Goal: Information Seeking & Learning: Learn about a topic

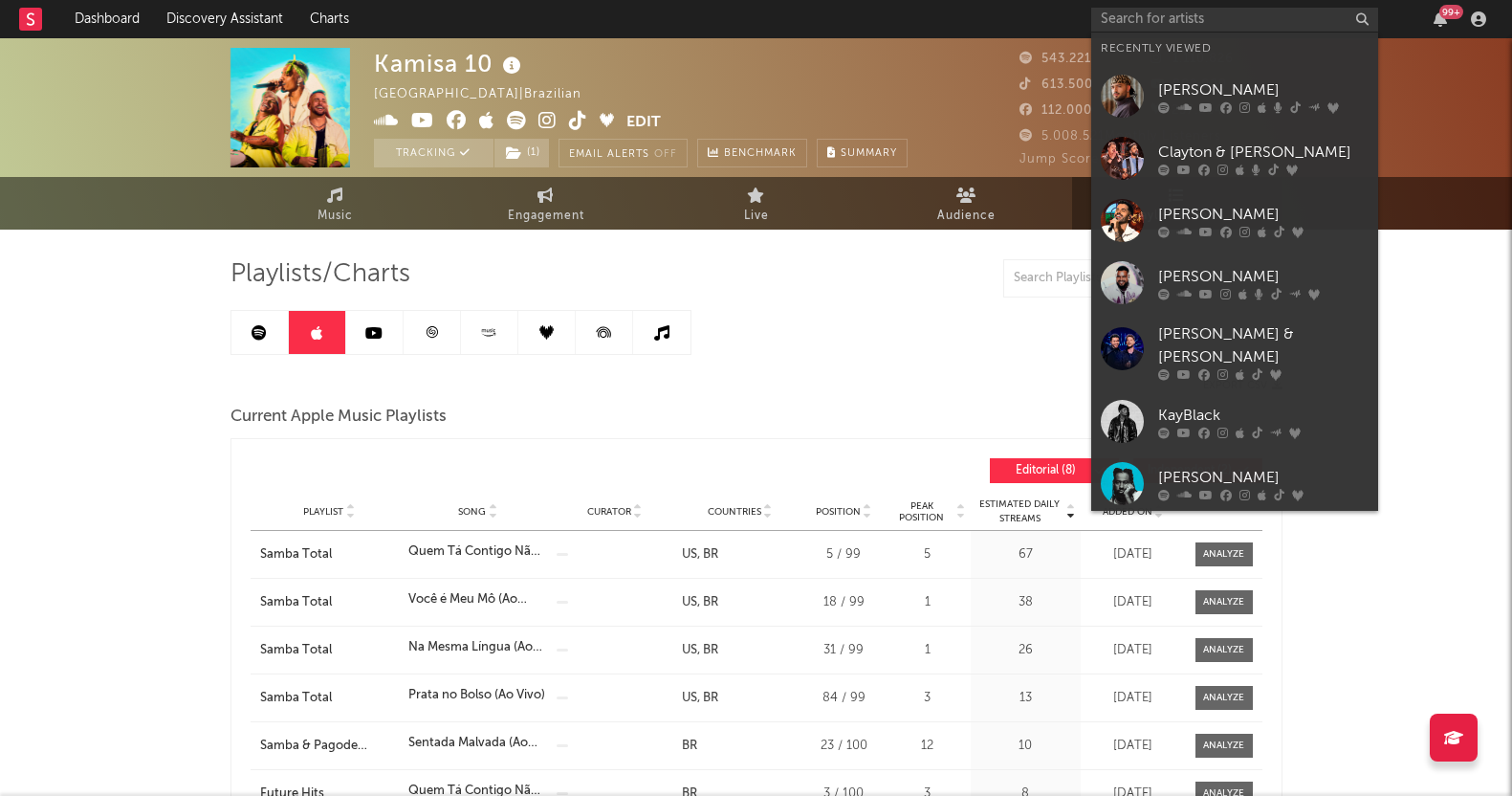
click at [1210, 163] on div "Clayton & [PERSON_NAME]" at bounding box center [1263, 152] width 211 height 23
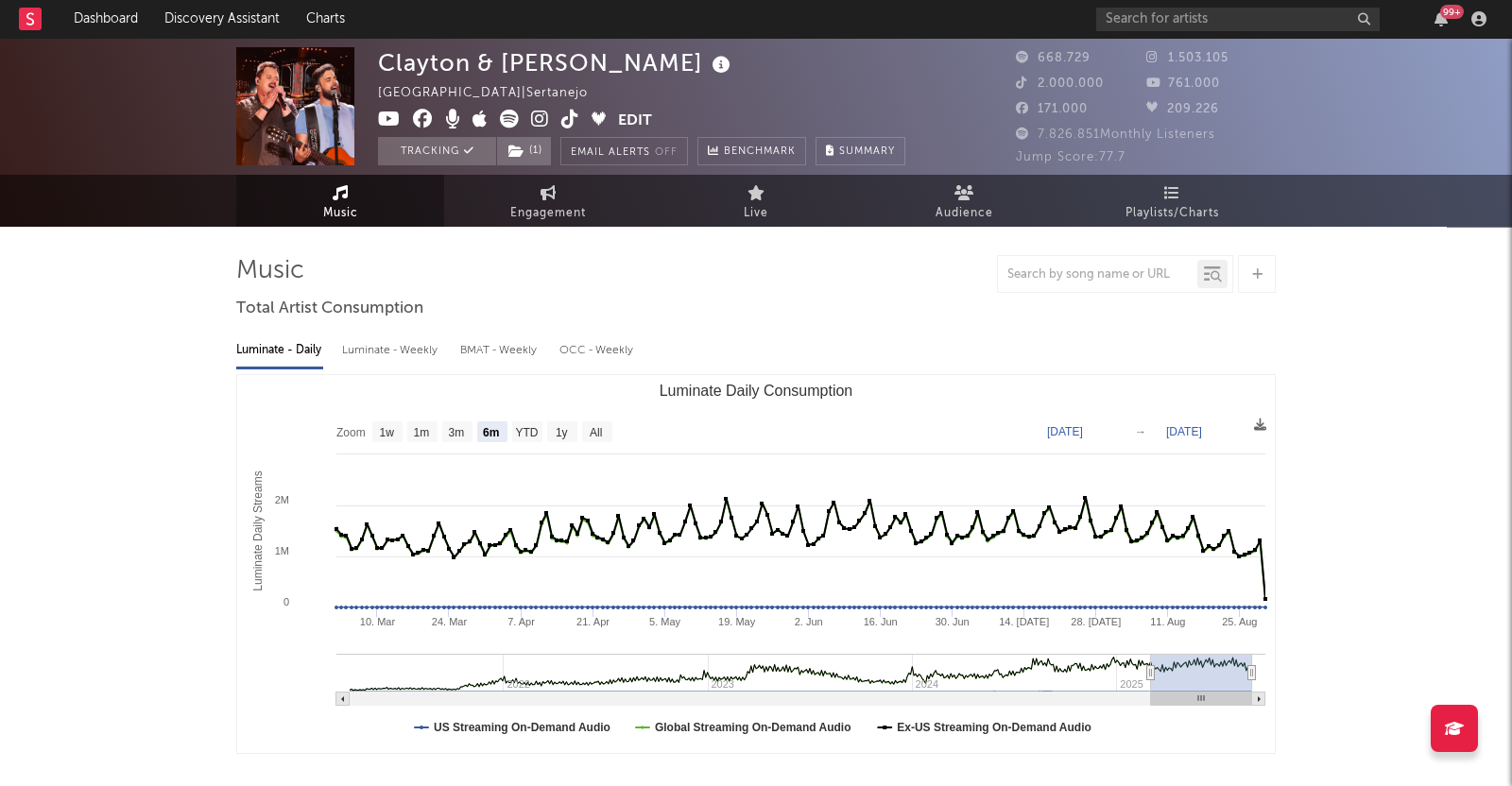
select select "6m"
click at [1107, 190] on link "Playlists/Charts" at bounding box center [1171, 201] width 208 height 52
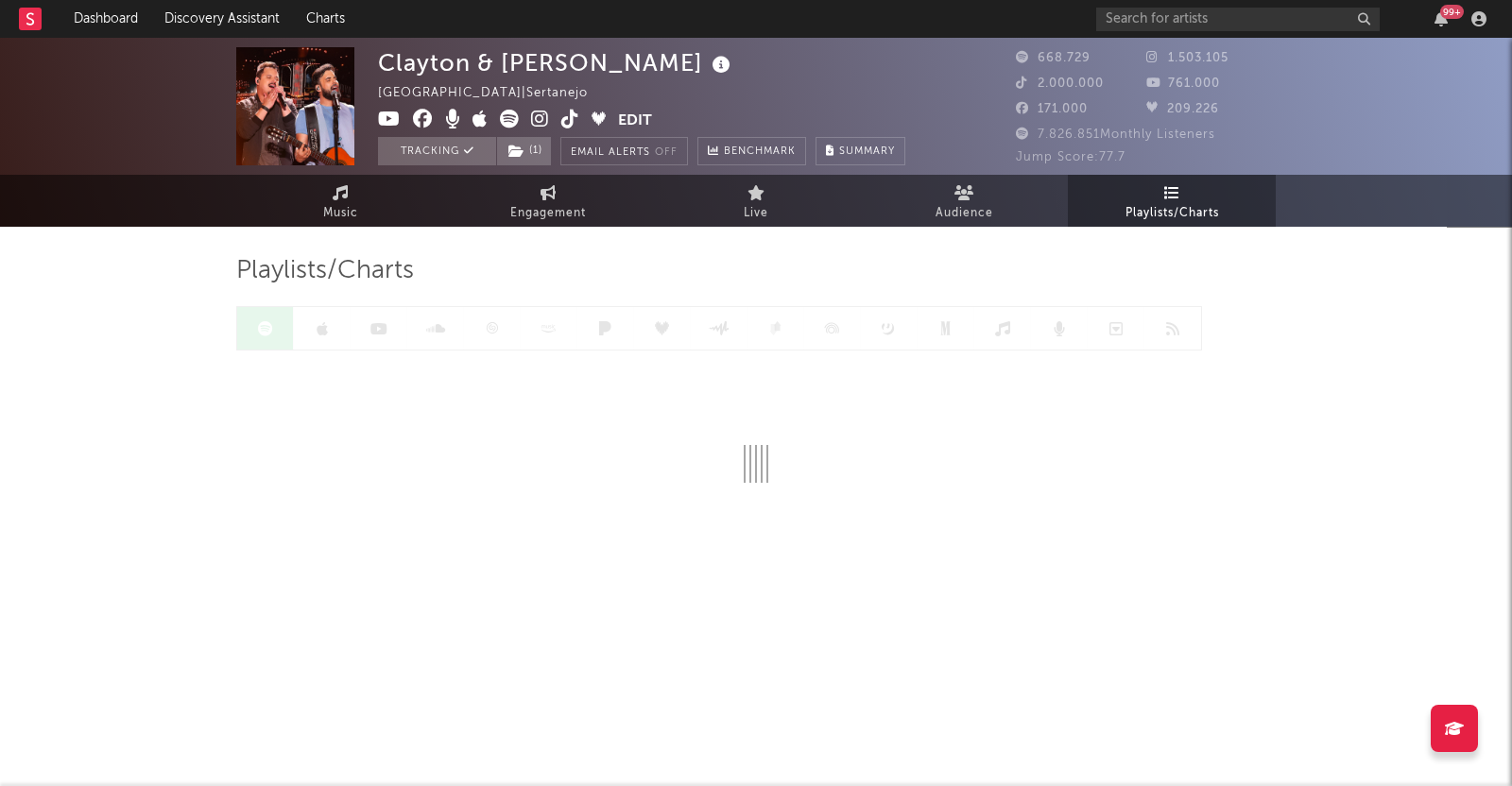
click at [1189, 190] on link "Playlists/Charts" at bounding box center [1171, 201] width 208 height 52
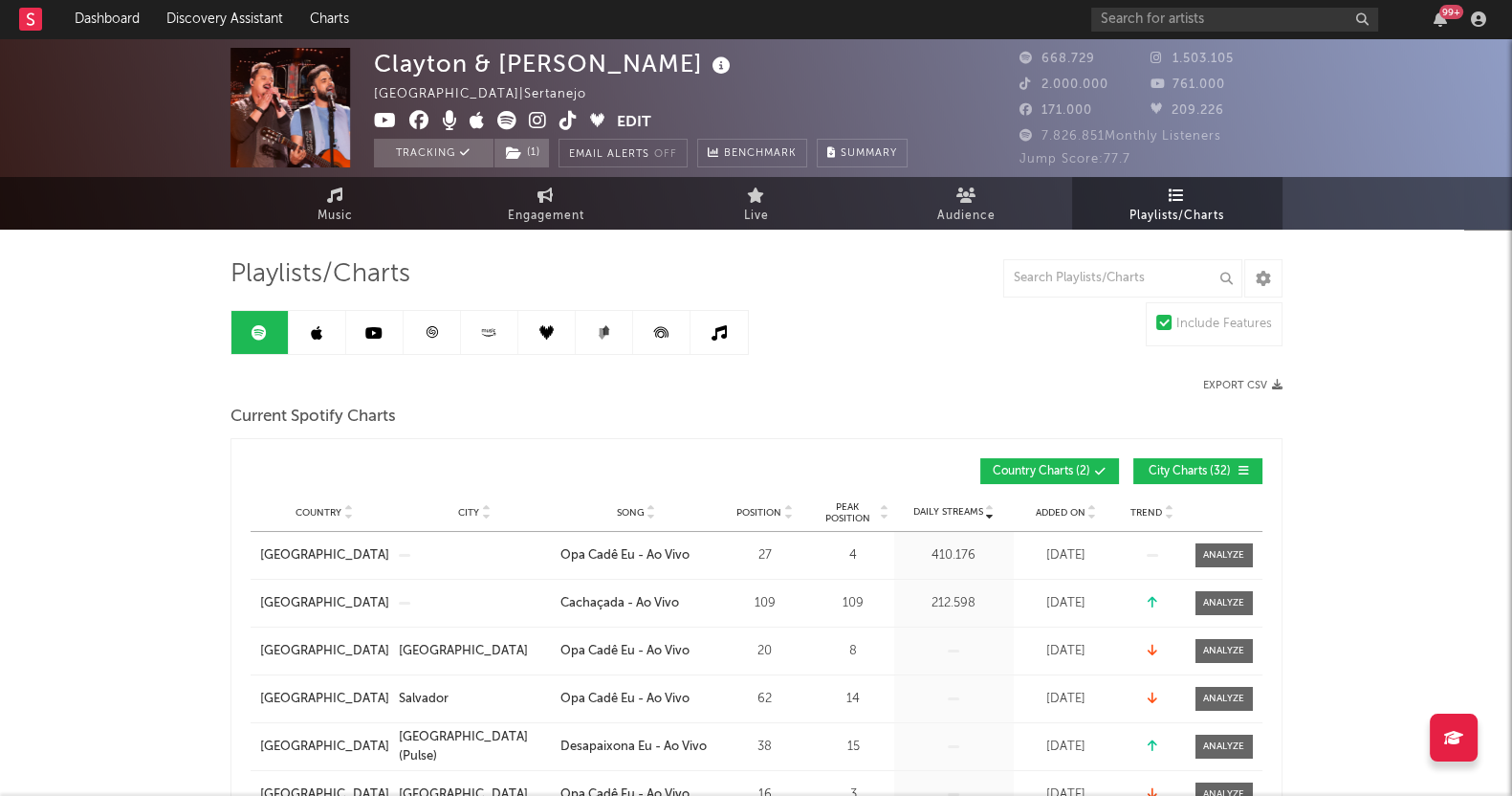
click at [322, 320] on link at bounding box center [317, 332] width 58 height 43
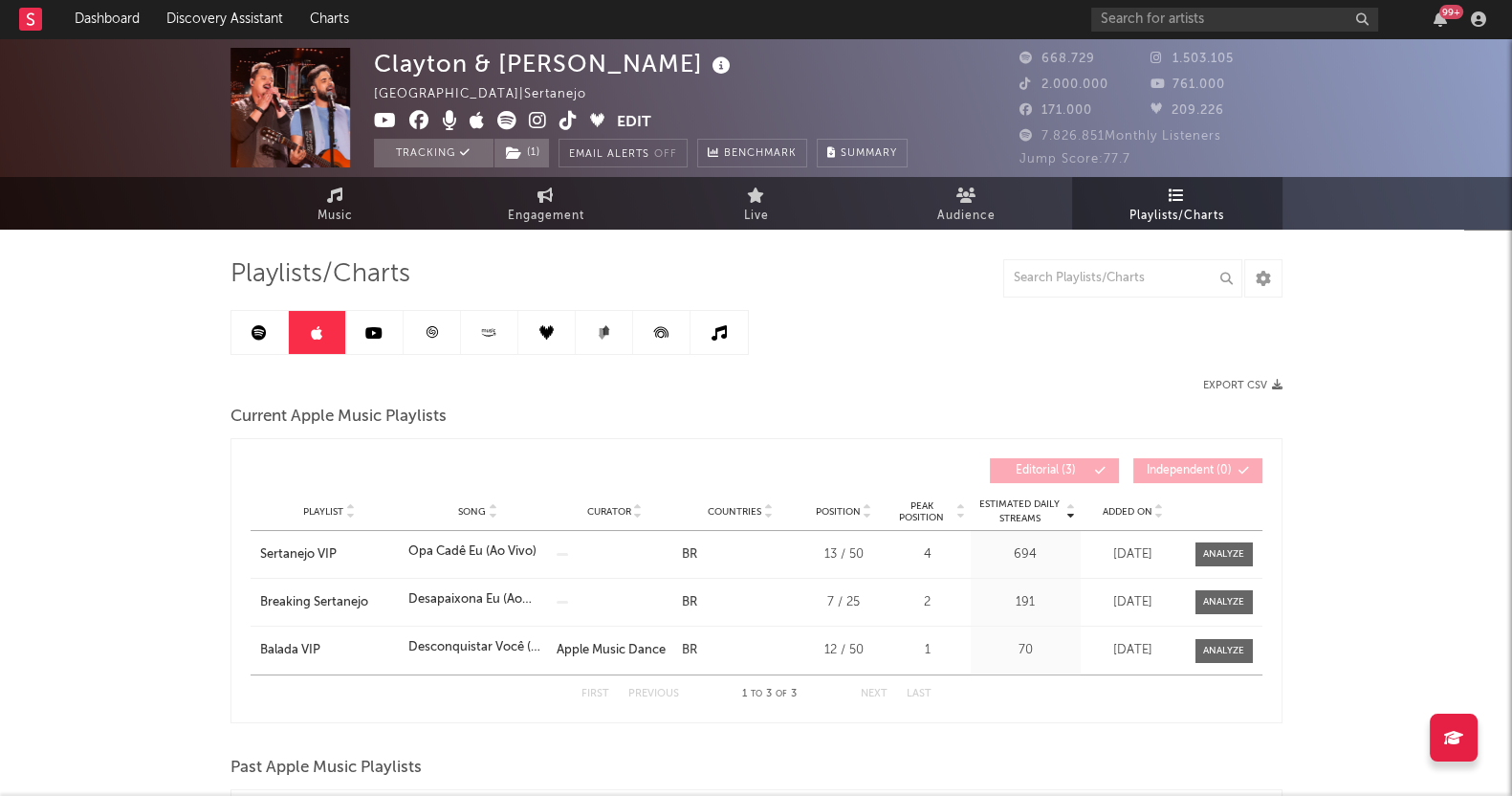
click at [369, 328] on icon at bounding box center [374, 333] width 18 height 16
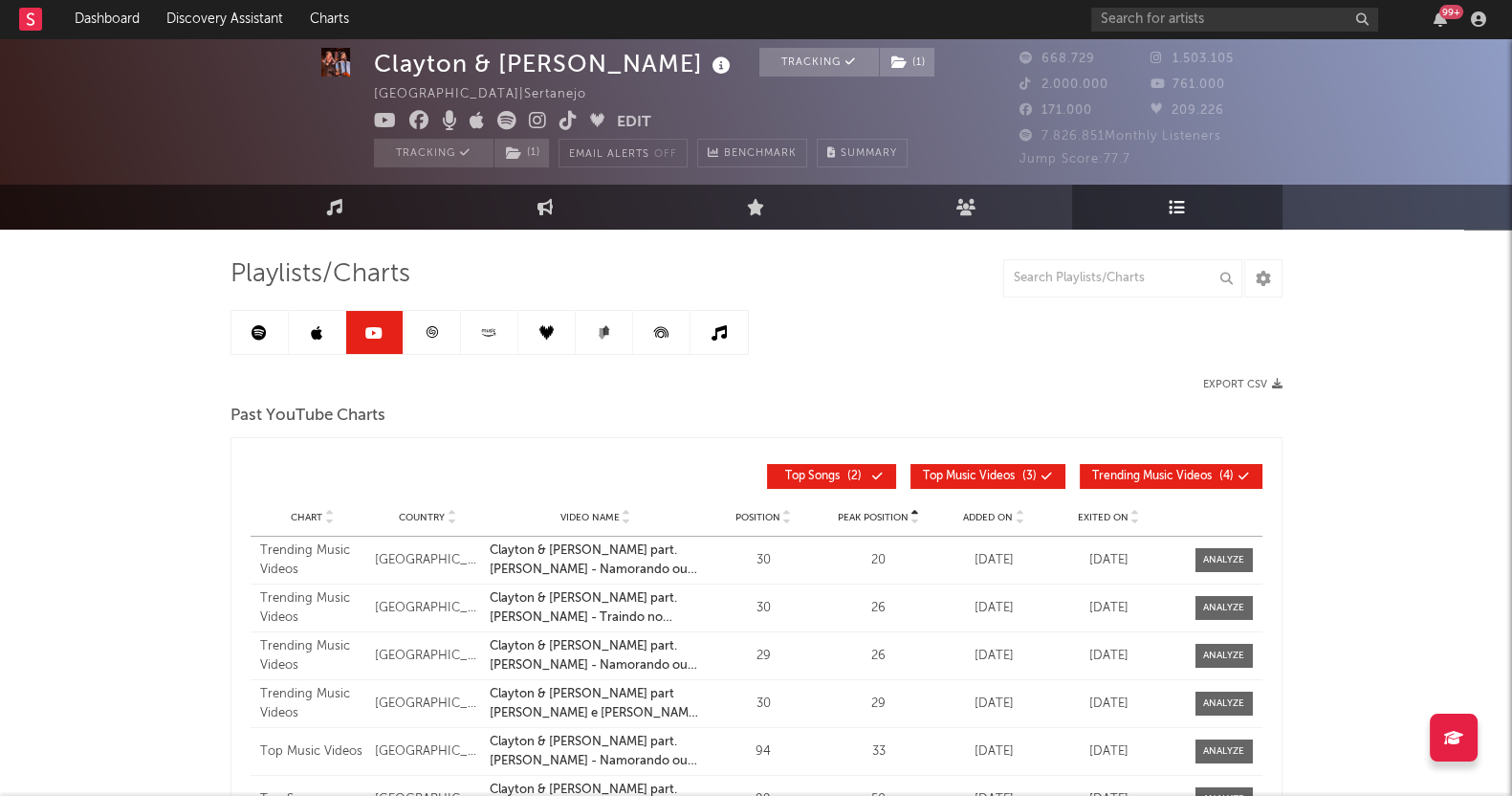
scroll to position [118, 0]
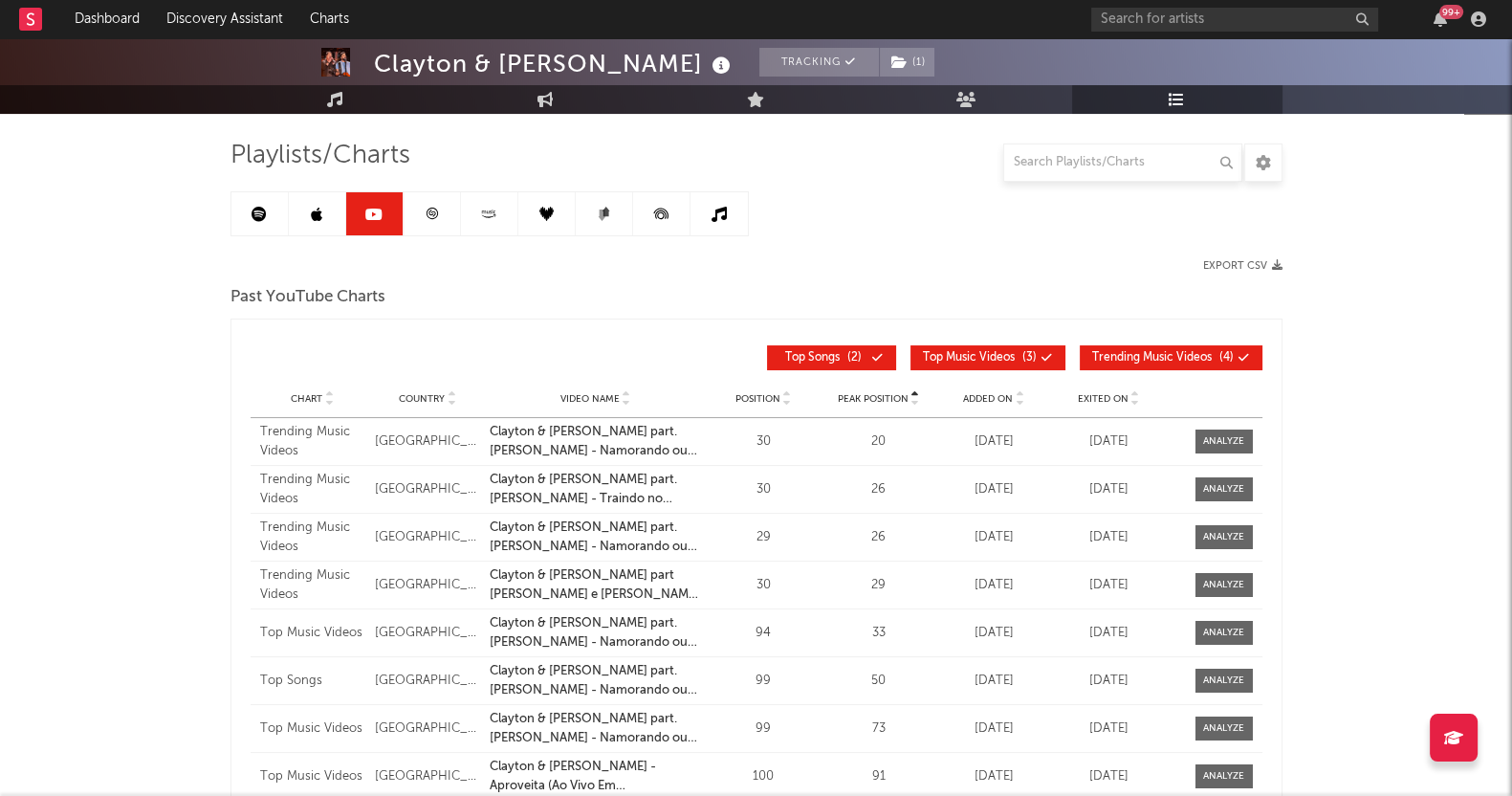
click at [431, 224] on link at bounding box center [432, 213] width 58 height 43
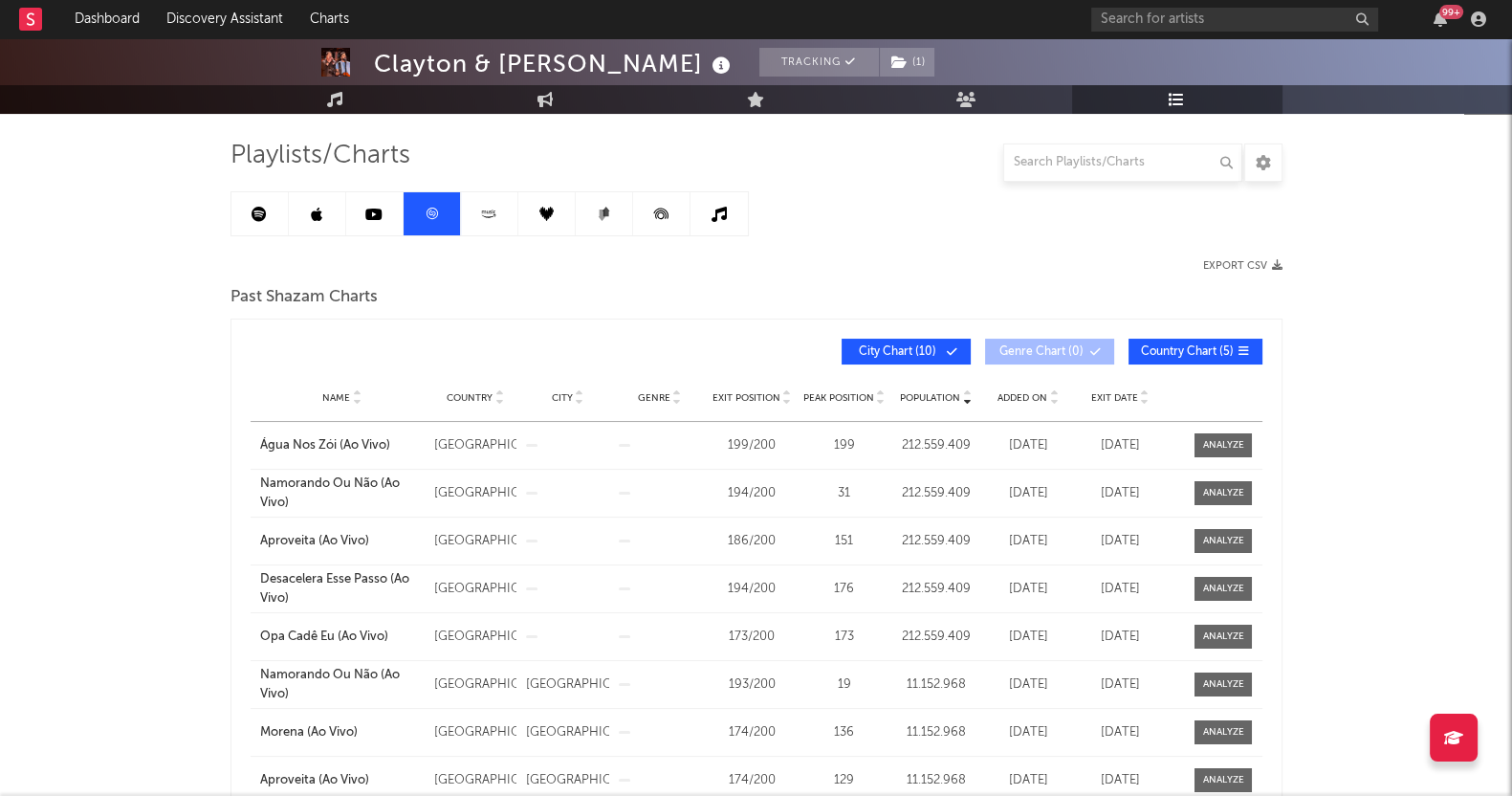
click at [484, 204] on link at bounding box center [490, 213] width 58 height 43
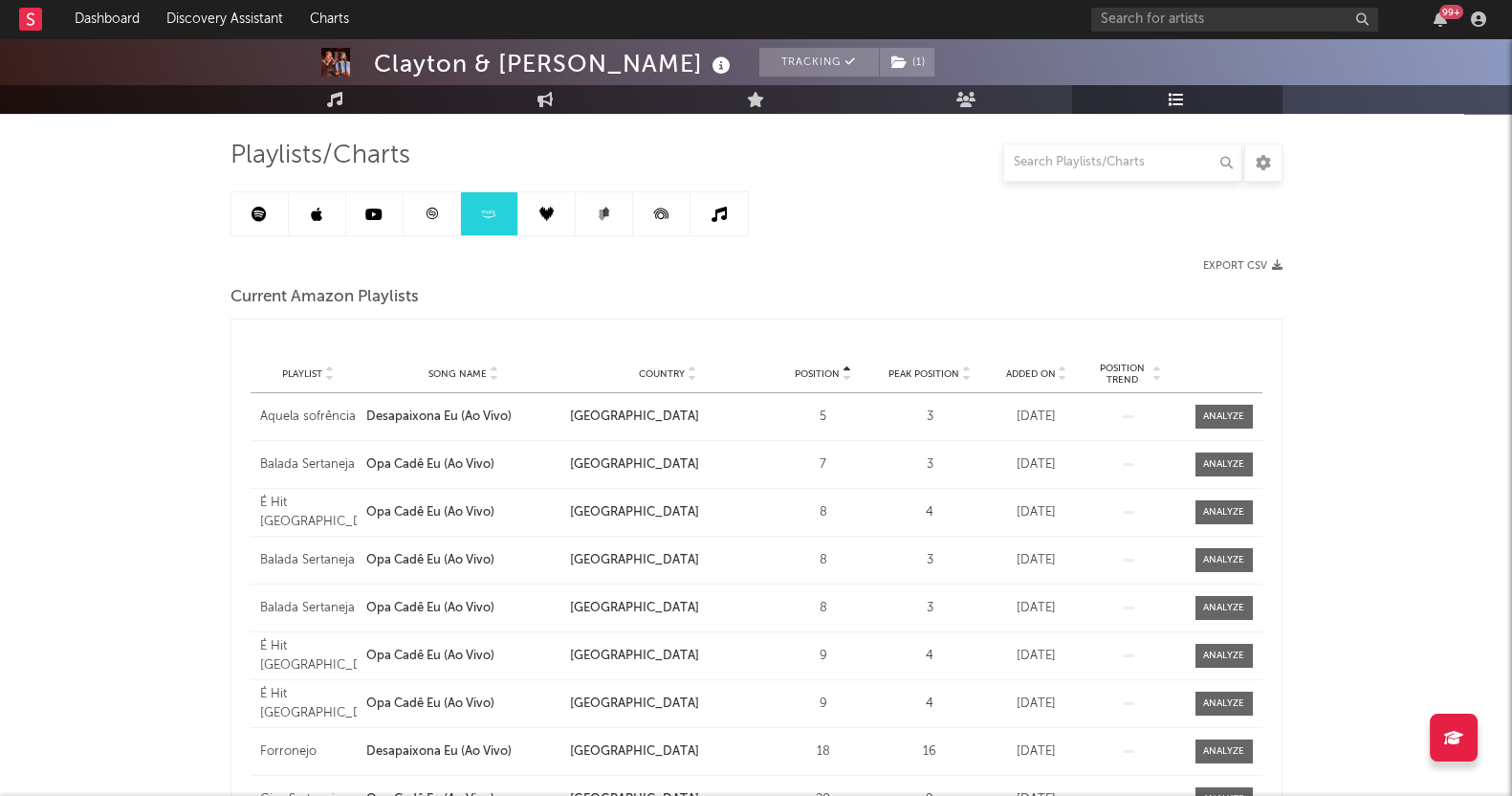
click at [580, 198] on link at bounding box center [604, 213] width 58 height 43
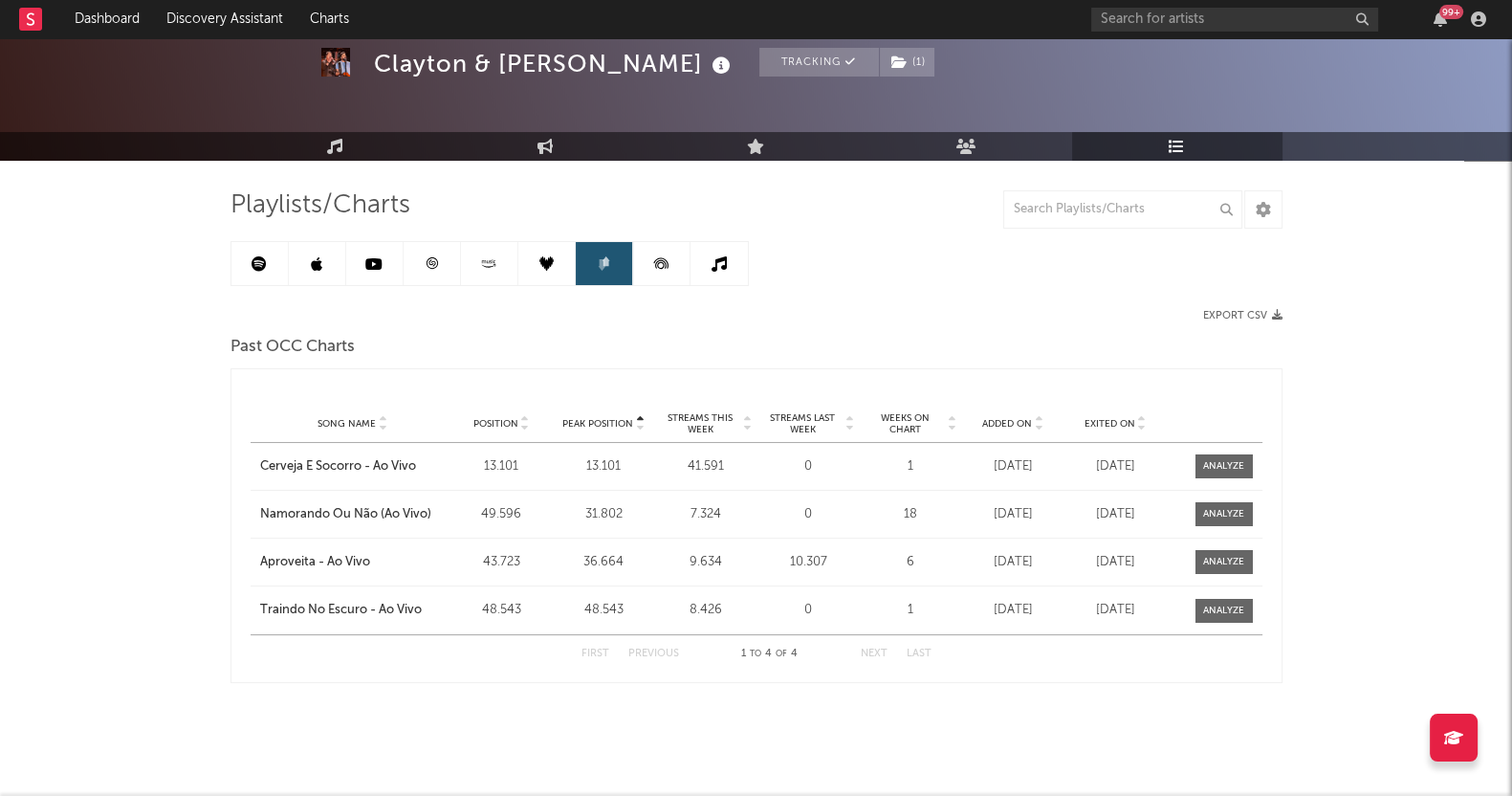
click at [645, 277] on icon at bounding box center [661, 263] width 43 height 43
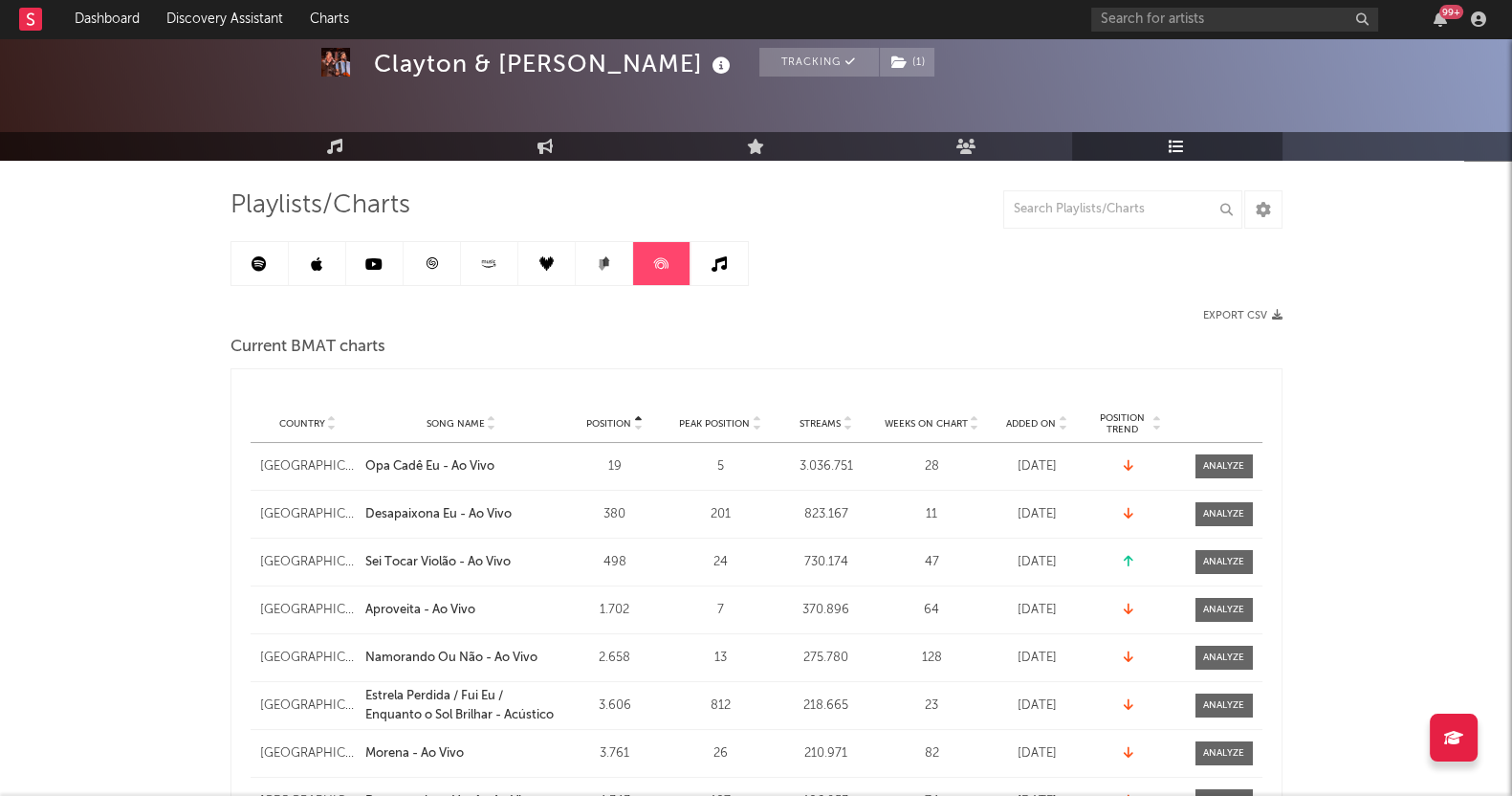
click at [739, 269] on link at bounding box center [719, 263] width 58 height 43
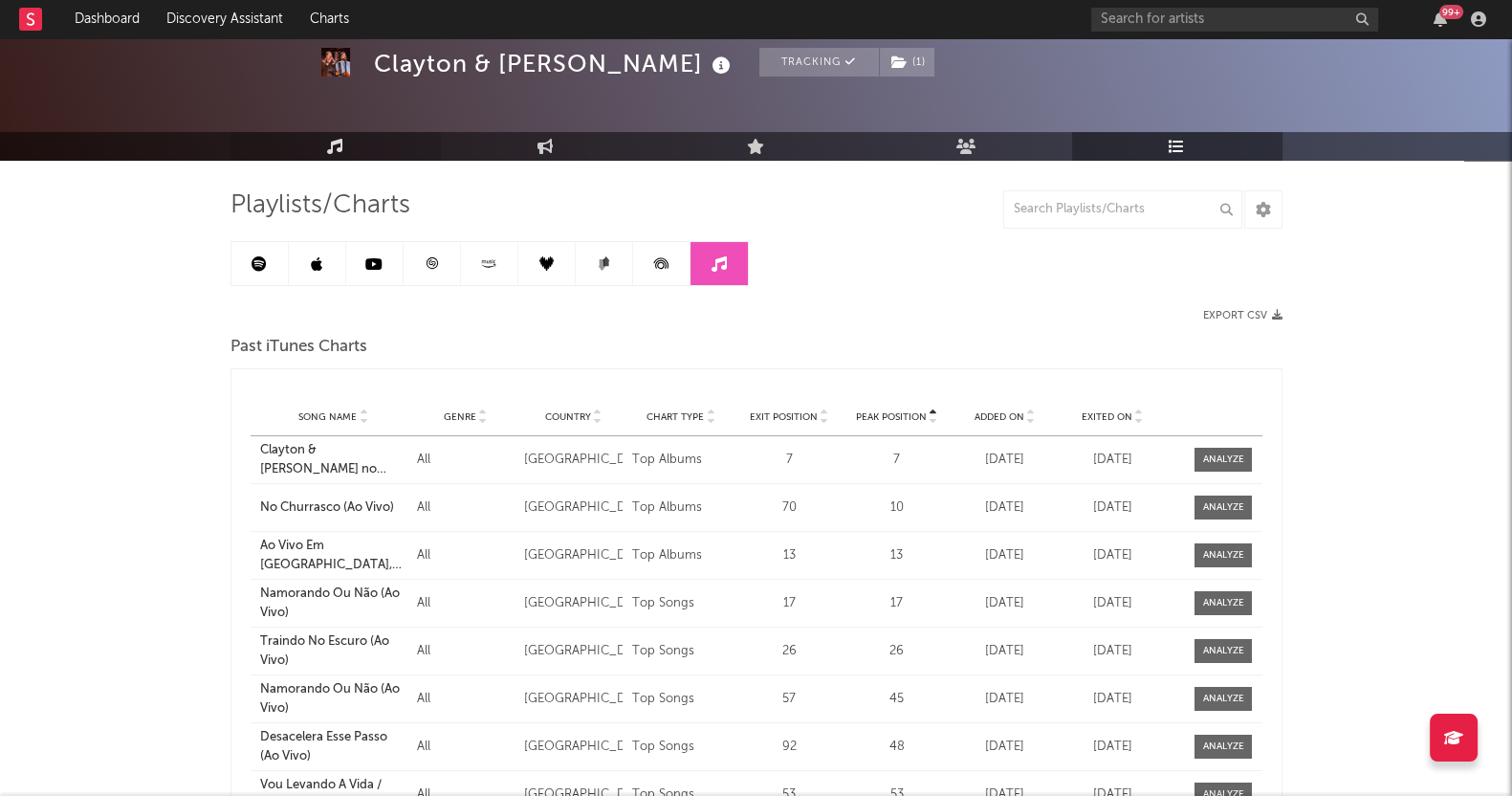
click at [315, 150] on link "Music" at bounding box center [335, 146] width 211 height 28
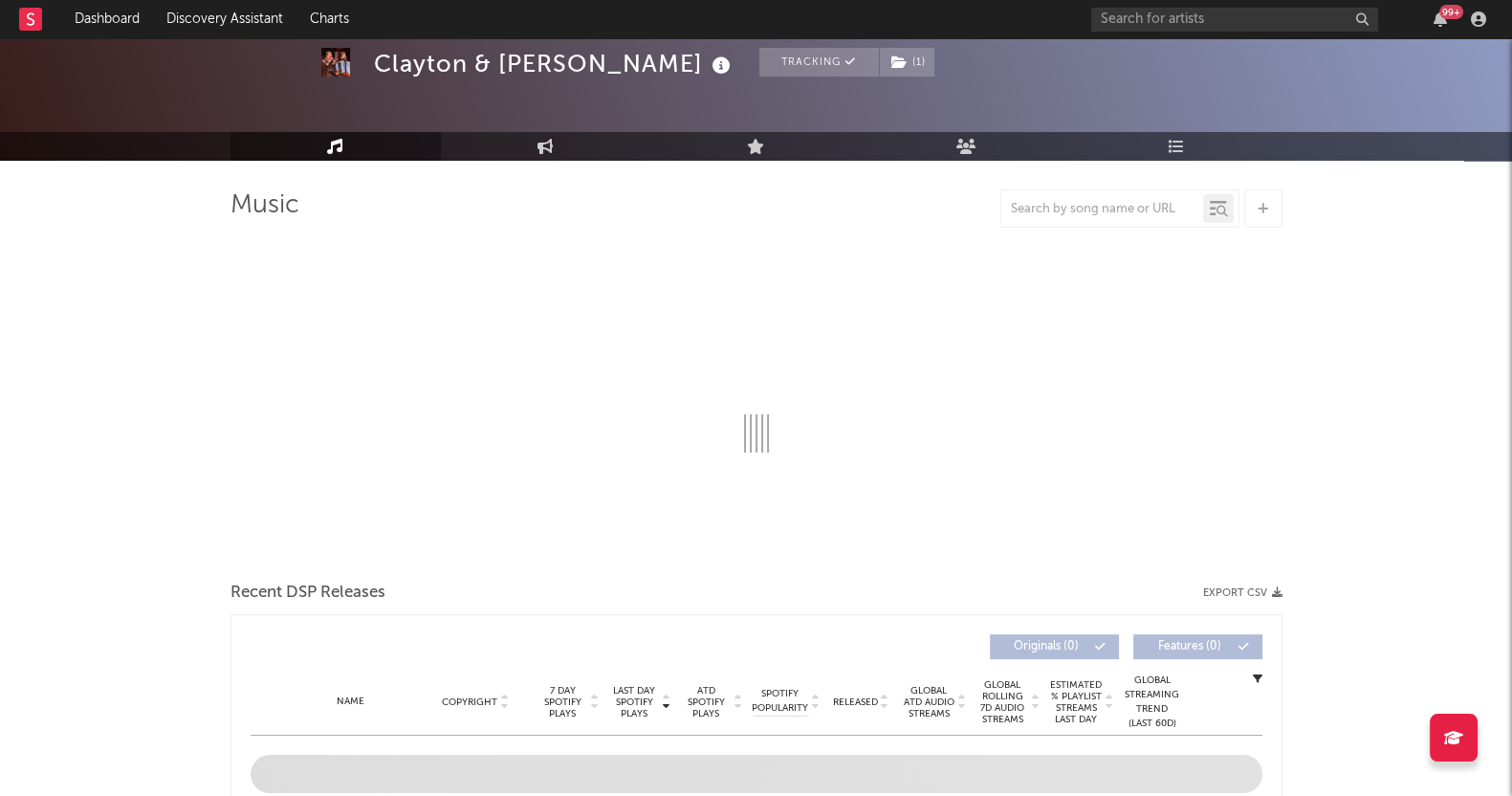
select select "6m"
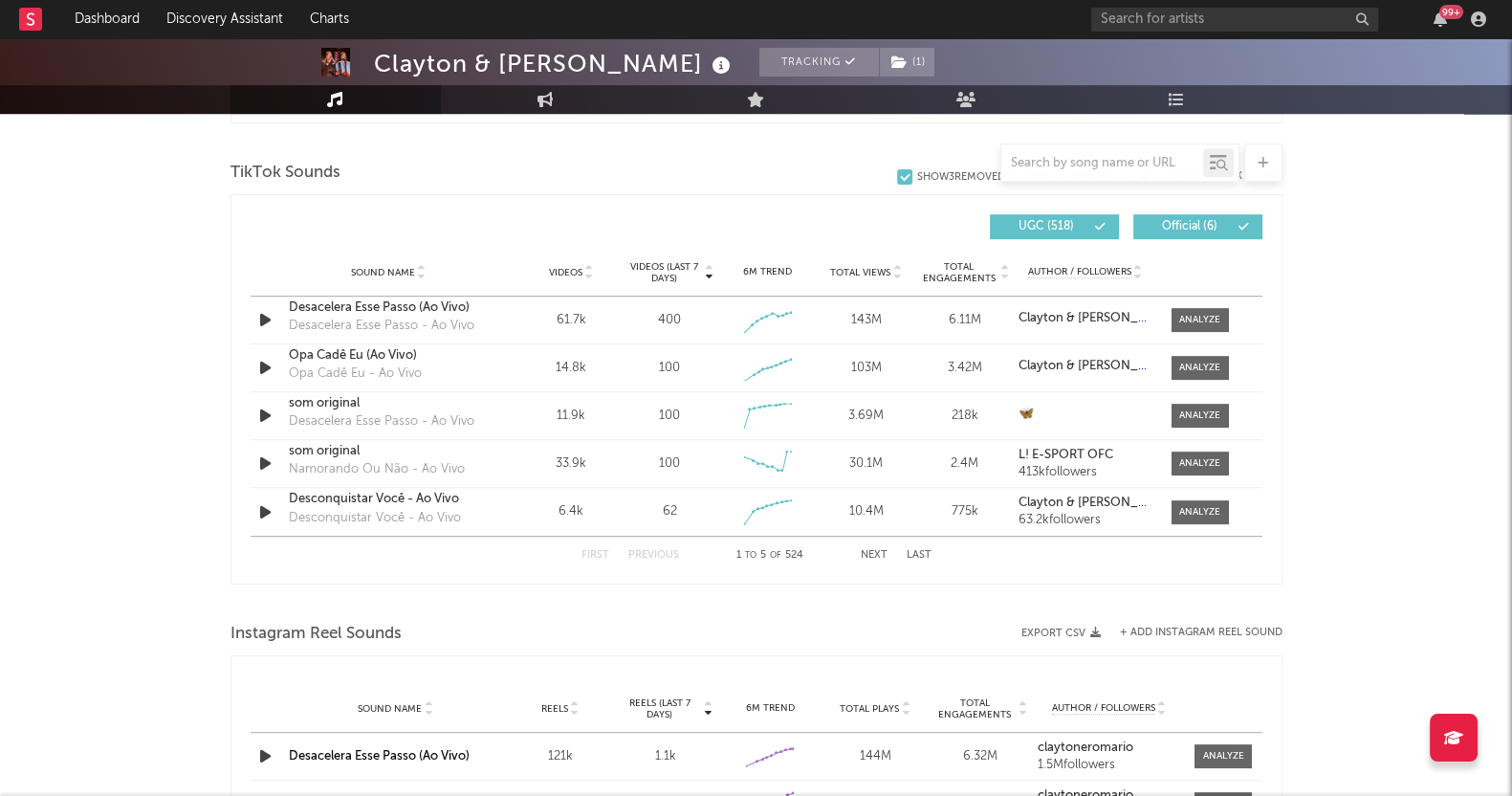
scroll to position [1264, 0]
drag, startPoint x: 1192, startPoint y: 320, endPoint x: 1282, endPoint y: 497, distance: 198.6
click at [1192, 320] on div at bounding box center [1200, 318] width 41 height 15
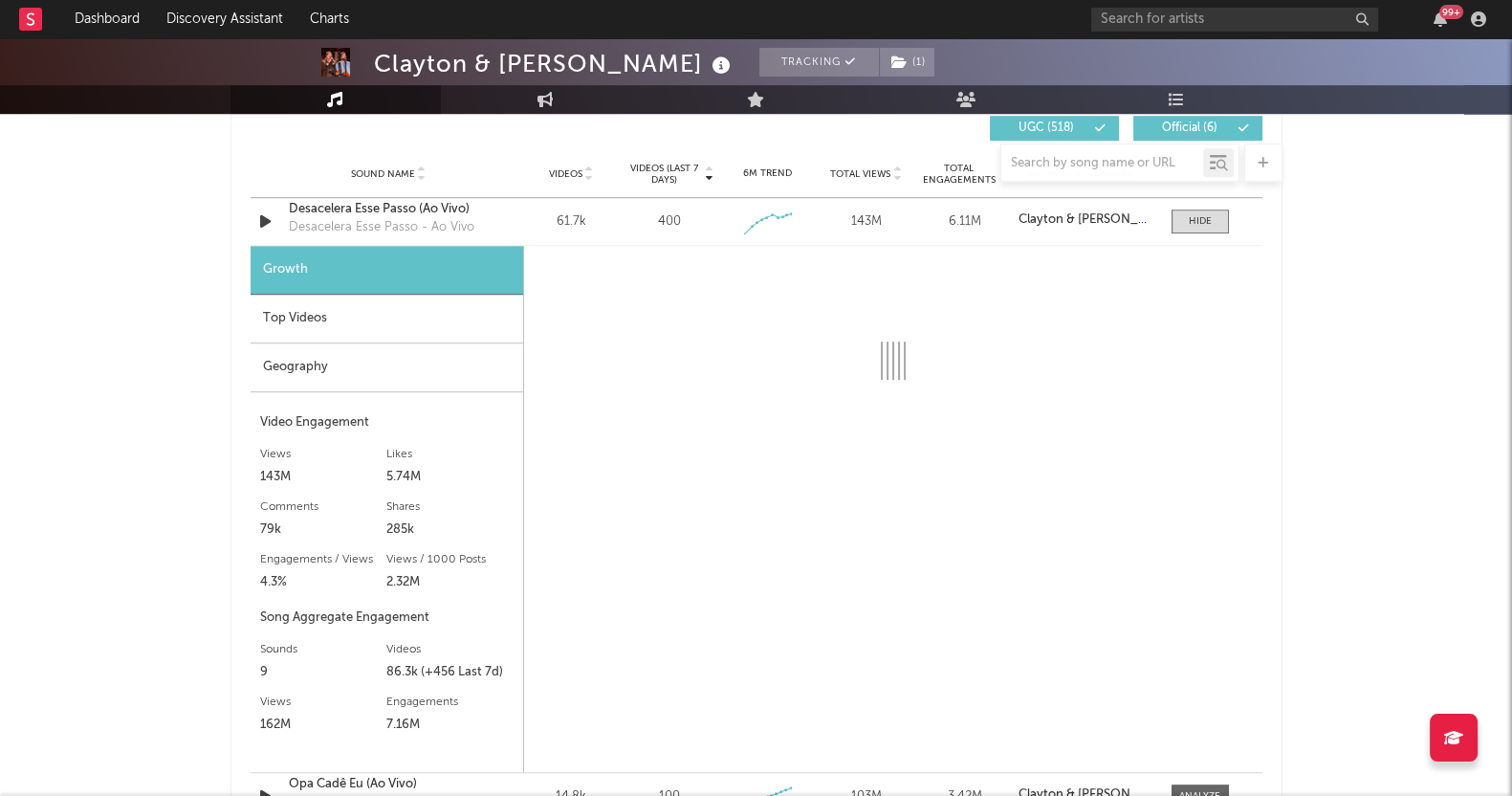
scroll to position [1383, 0]
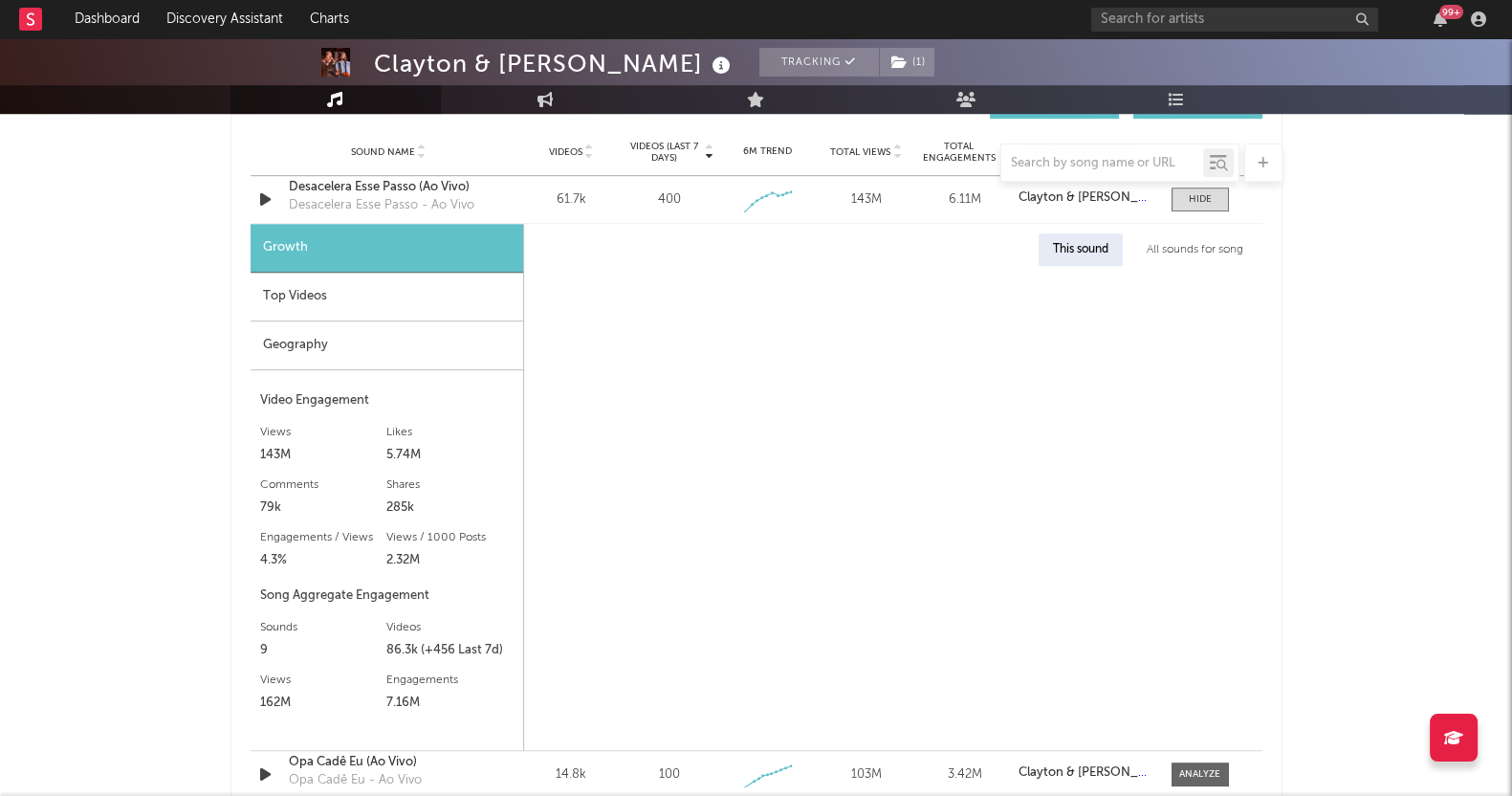
select select "6m"
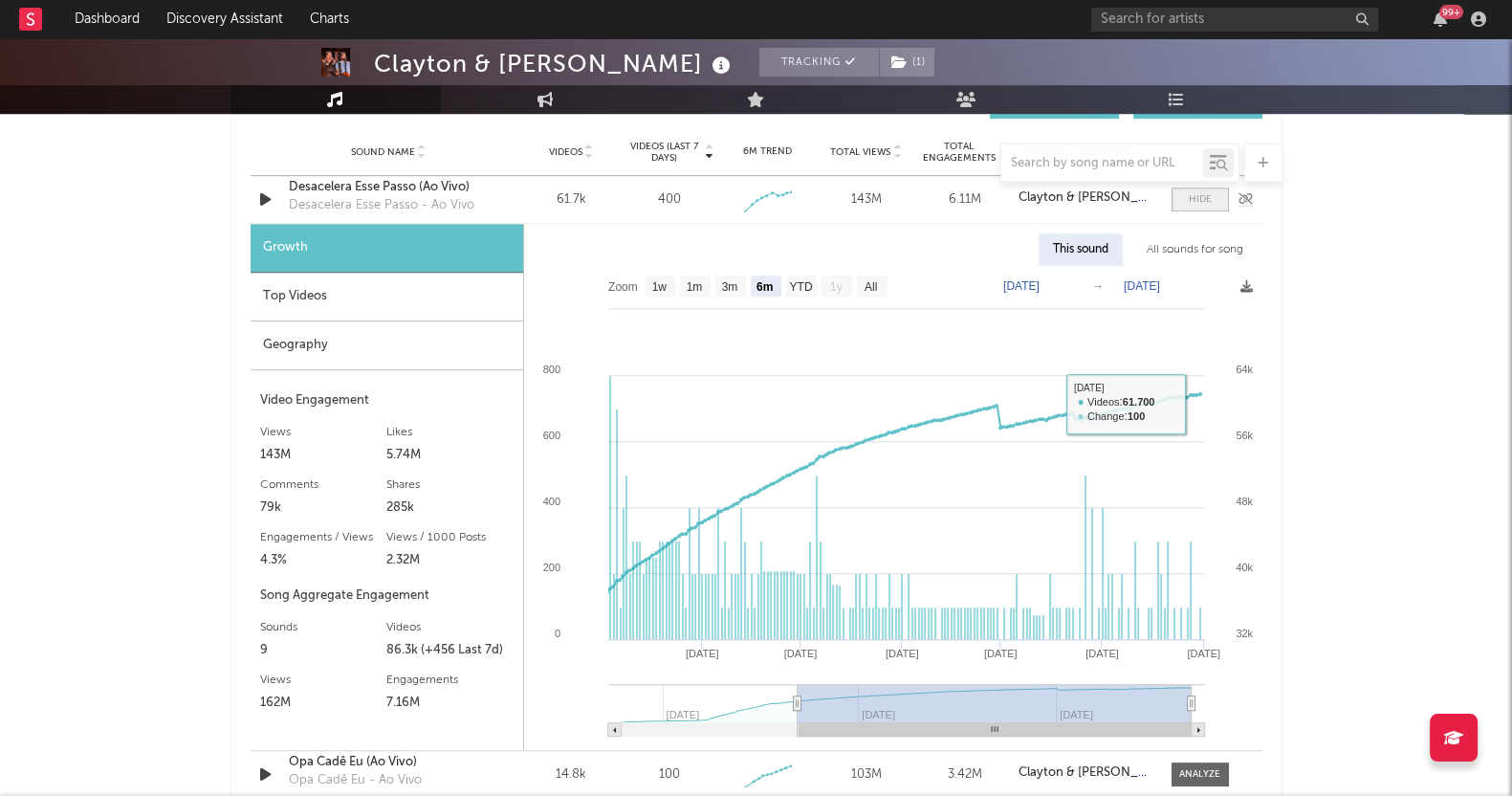
click at [1201, 203] on div at bounding box center [1200, 199] width 23 height 15
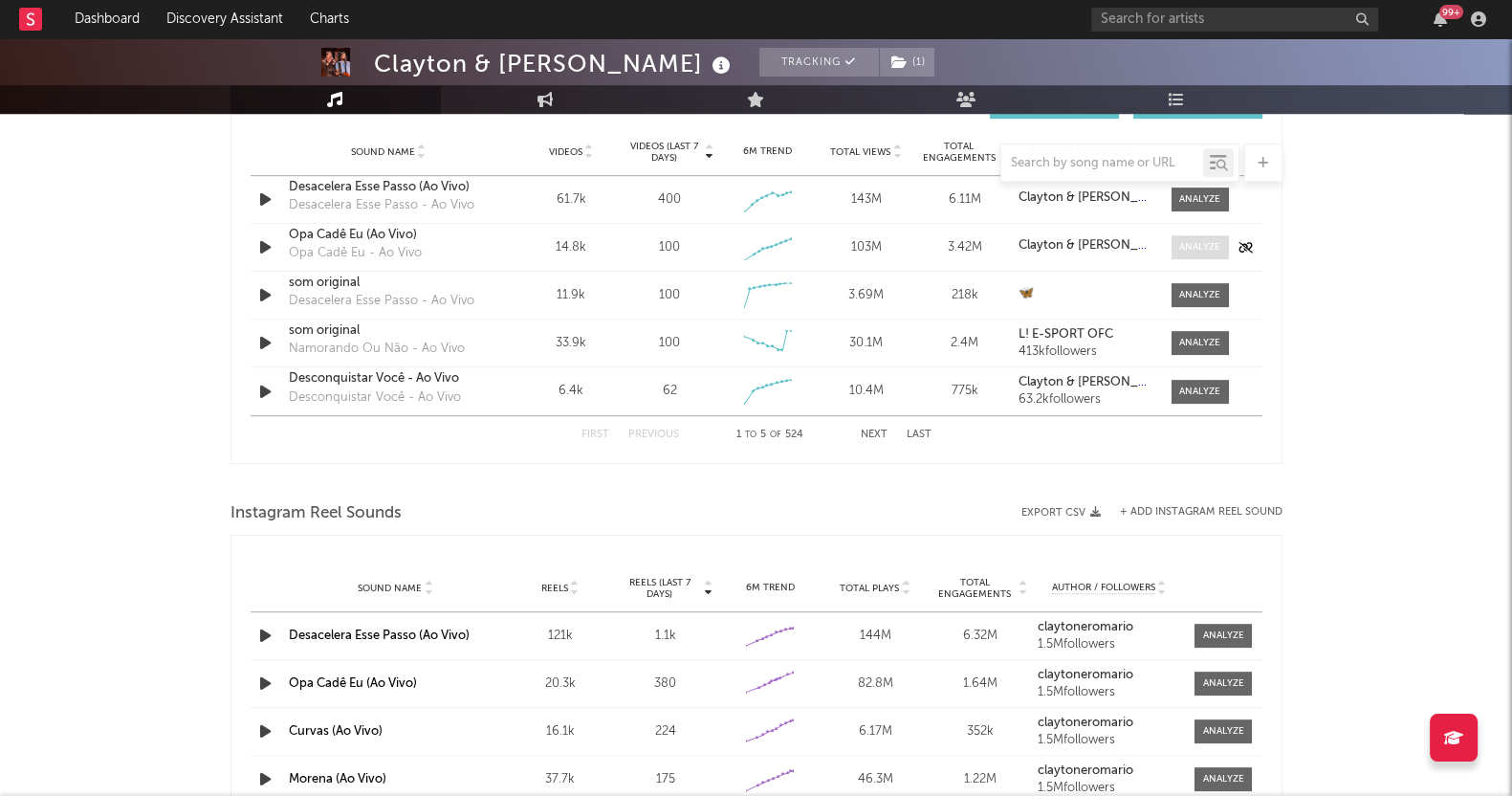
click at [1208, 242] on div at bounding box center [1200, 247] width 41 height 15
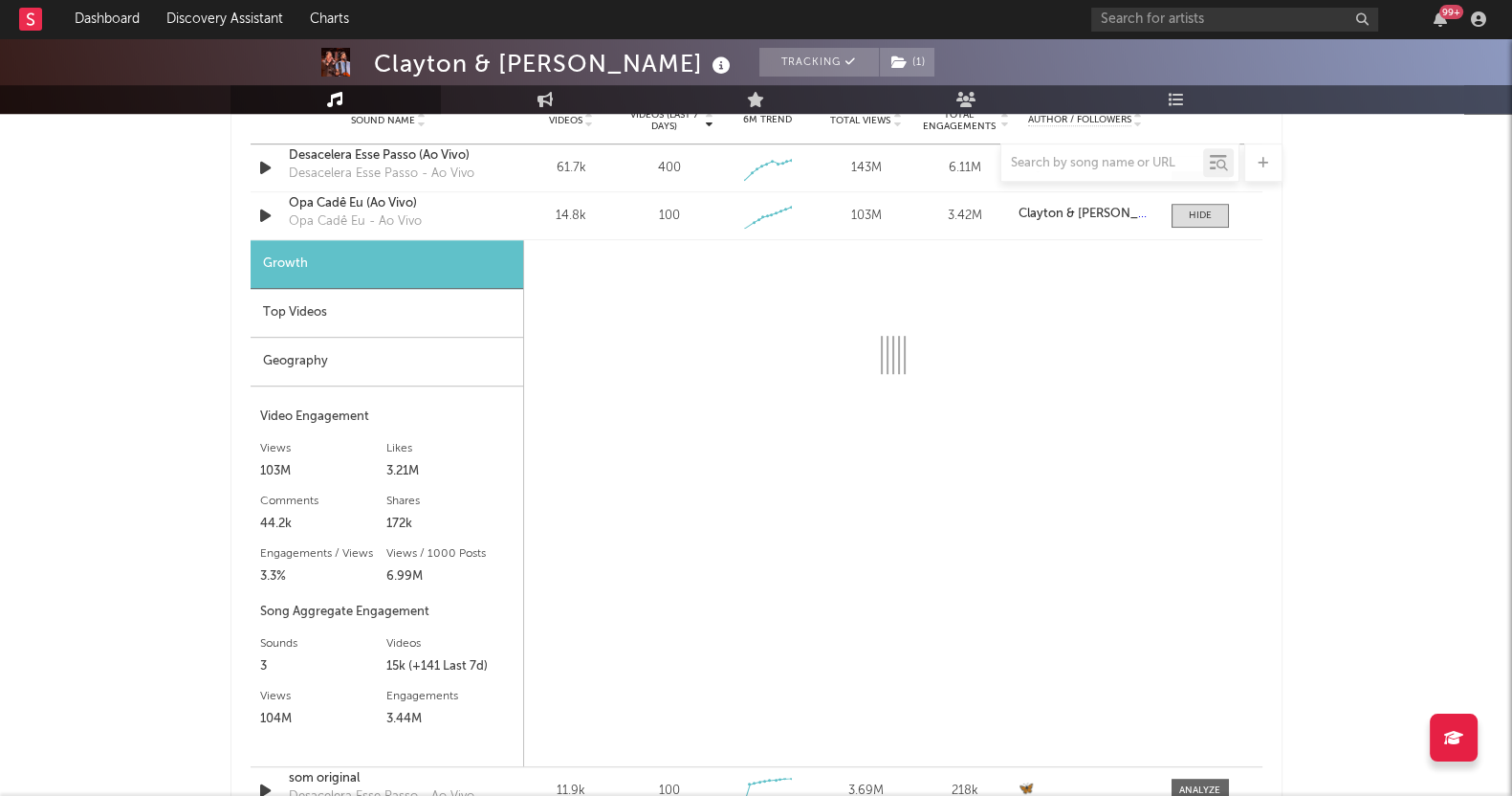
scroll to position [1503, 0]
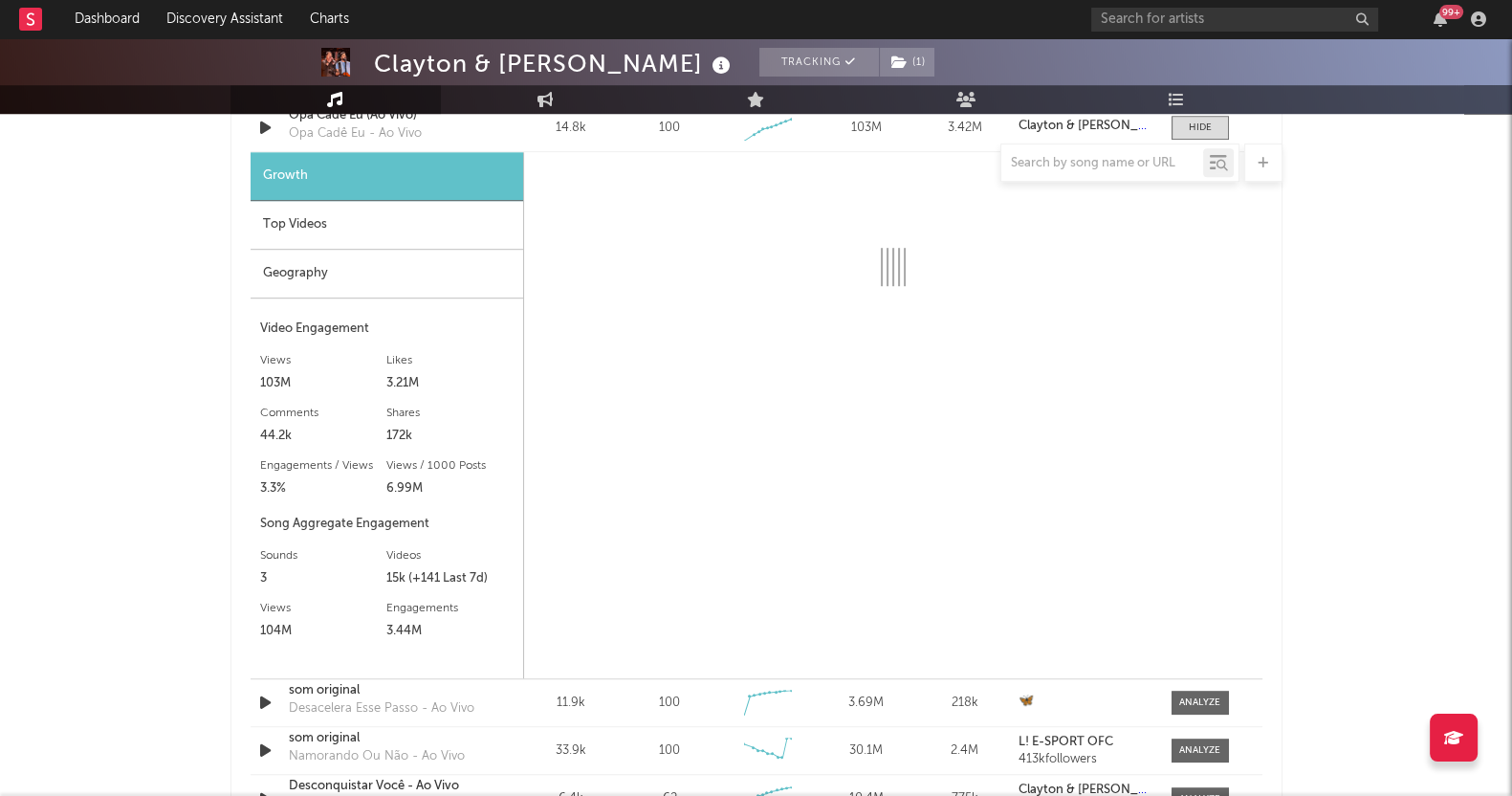
select select "6m"
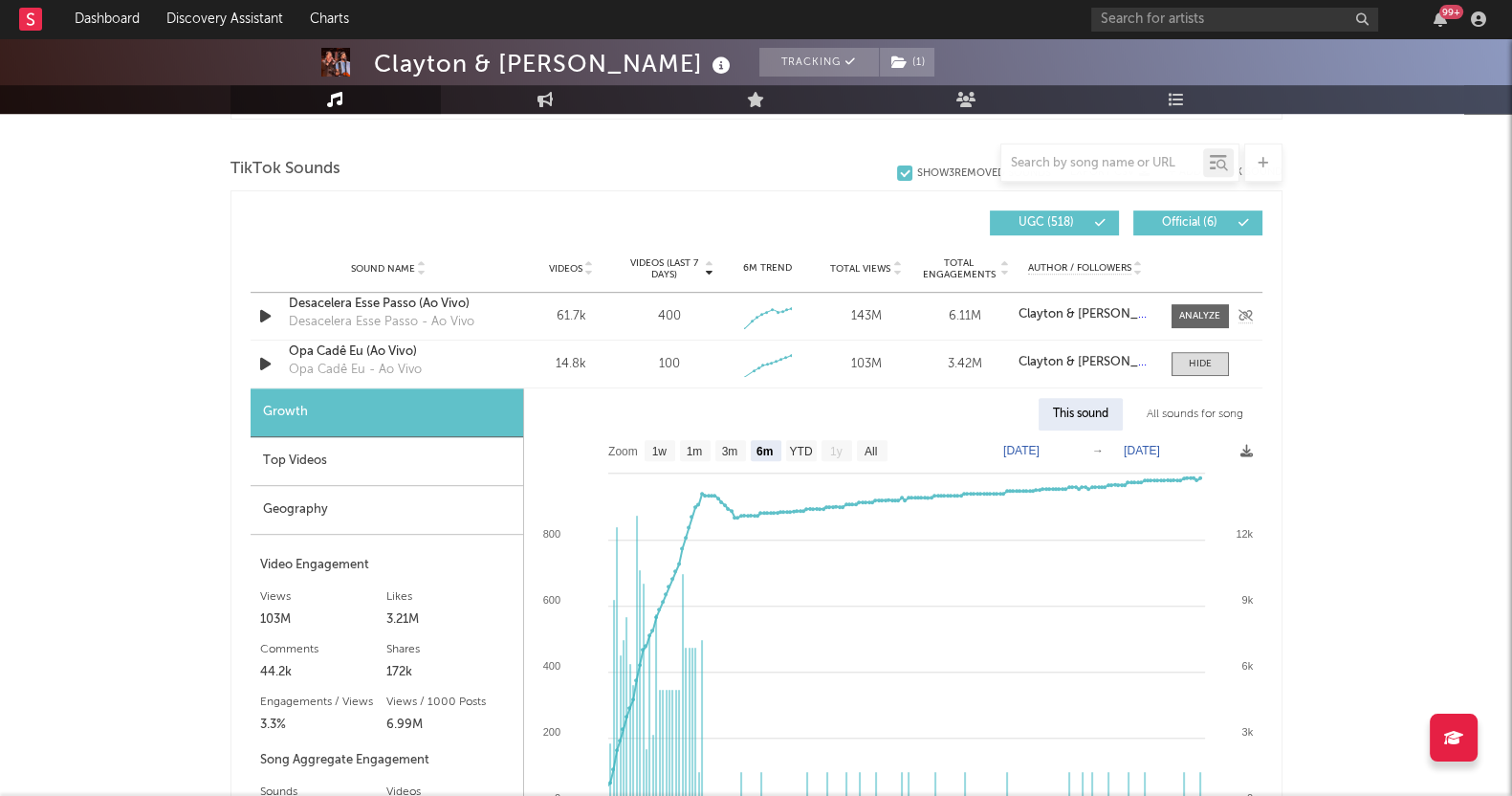
scroll to position [1264, 0]
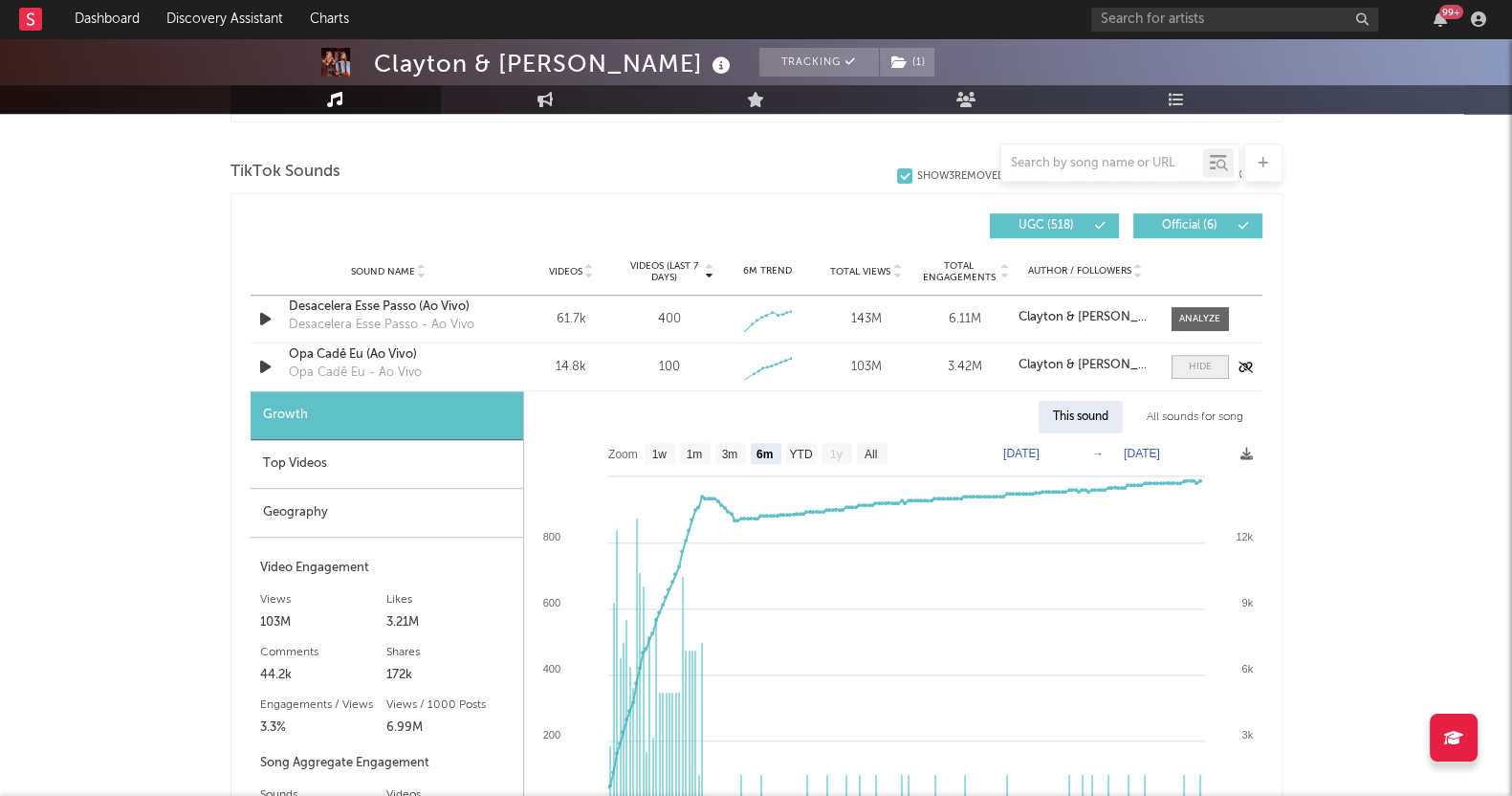
click at [1192, 374] on span at bounding box center [1201, 366] width 58 height 23
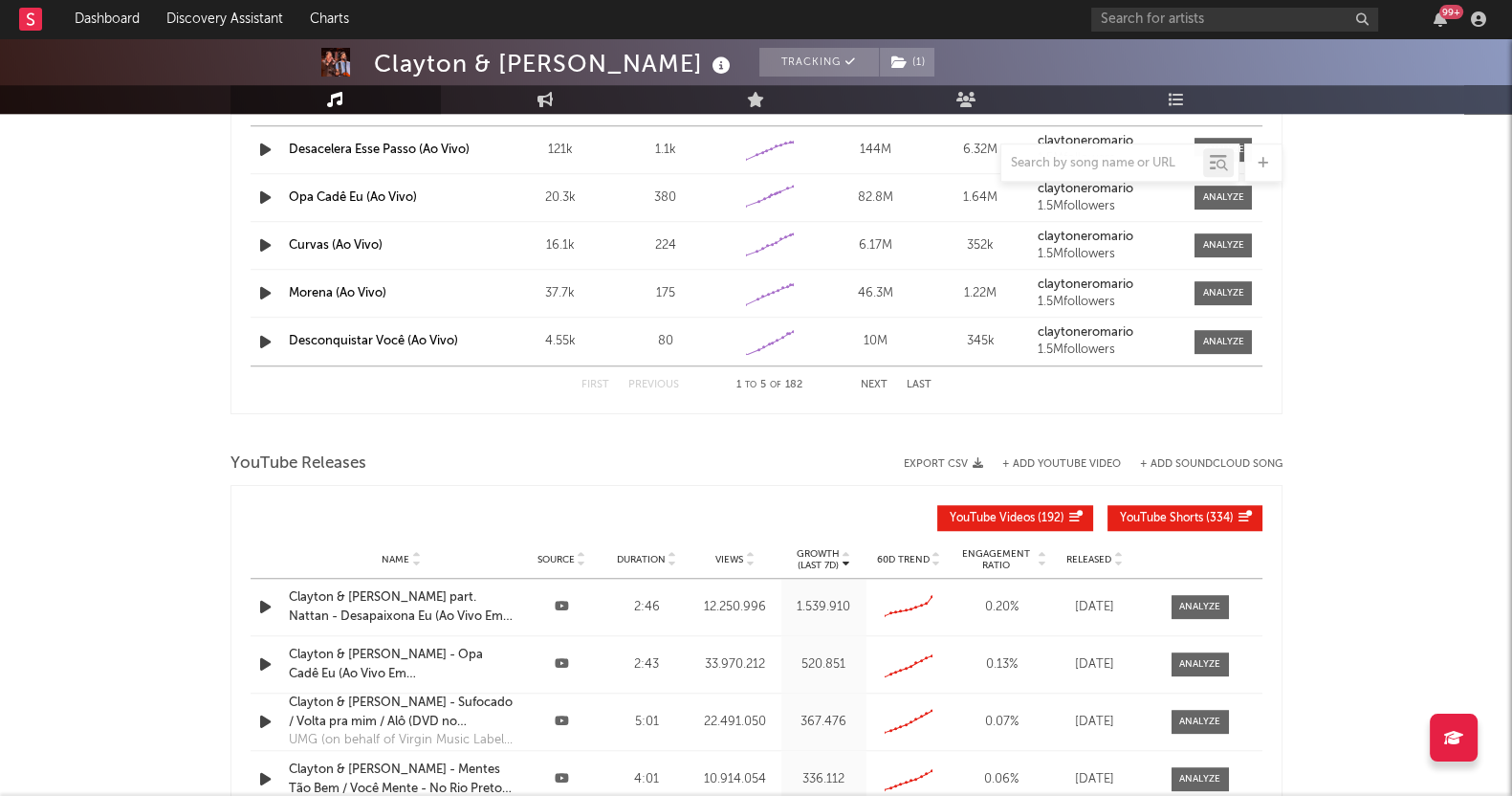
scroll to position [1743, 0]
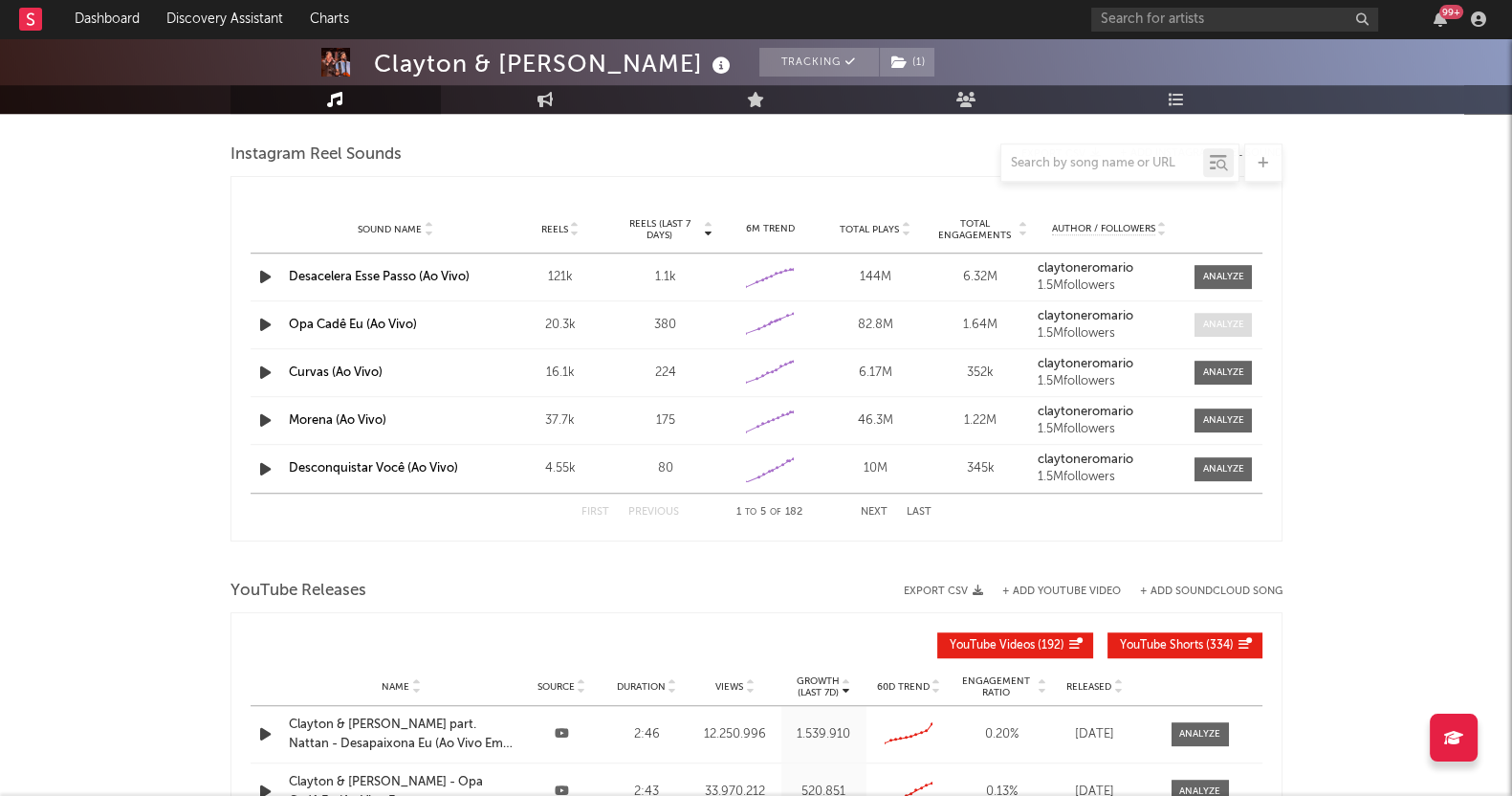
click at [1204, 317] on div at bounding box center [1224, 324] width 41 height 15
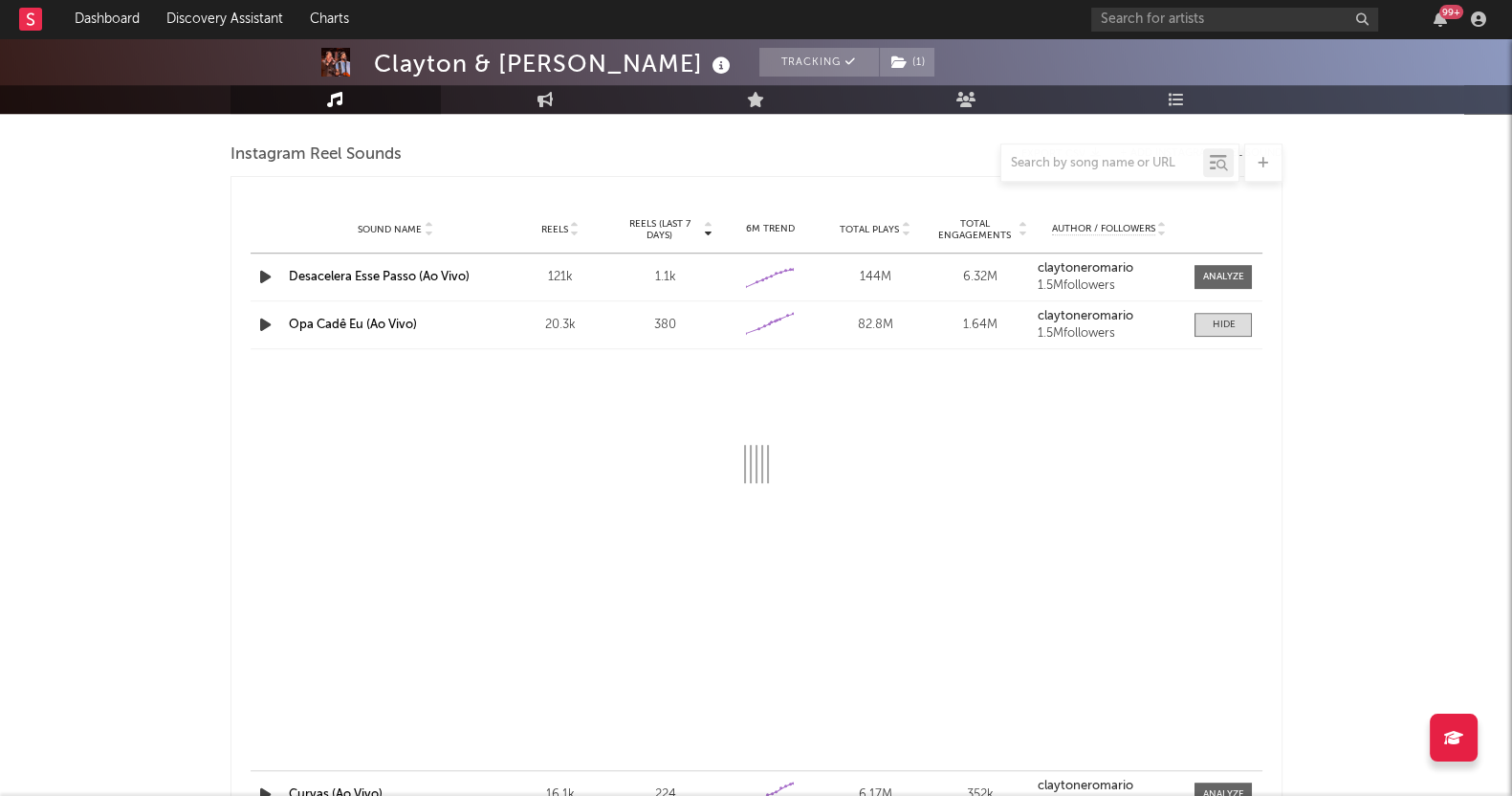
select select "6m"
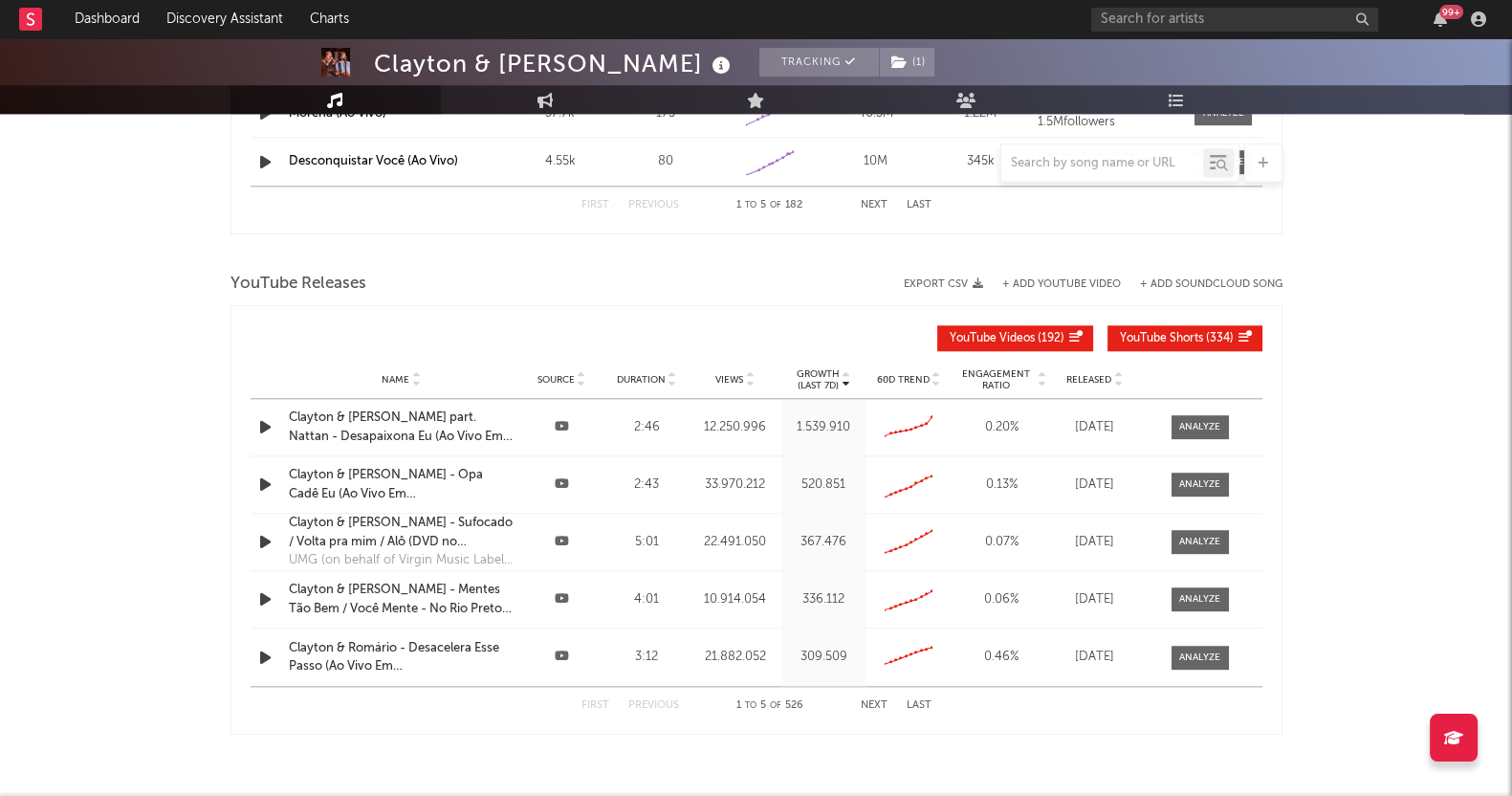
scroll to position [2455, 0]
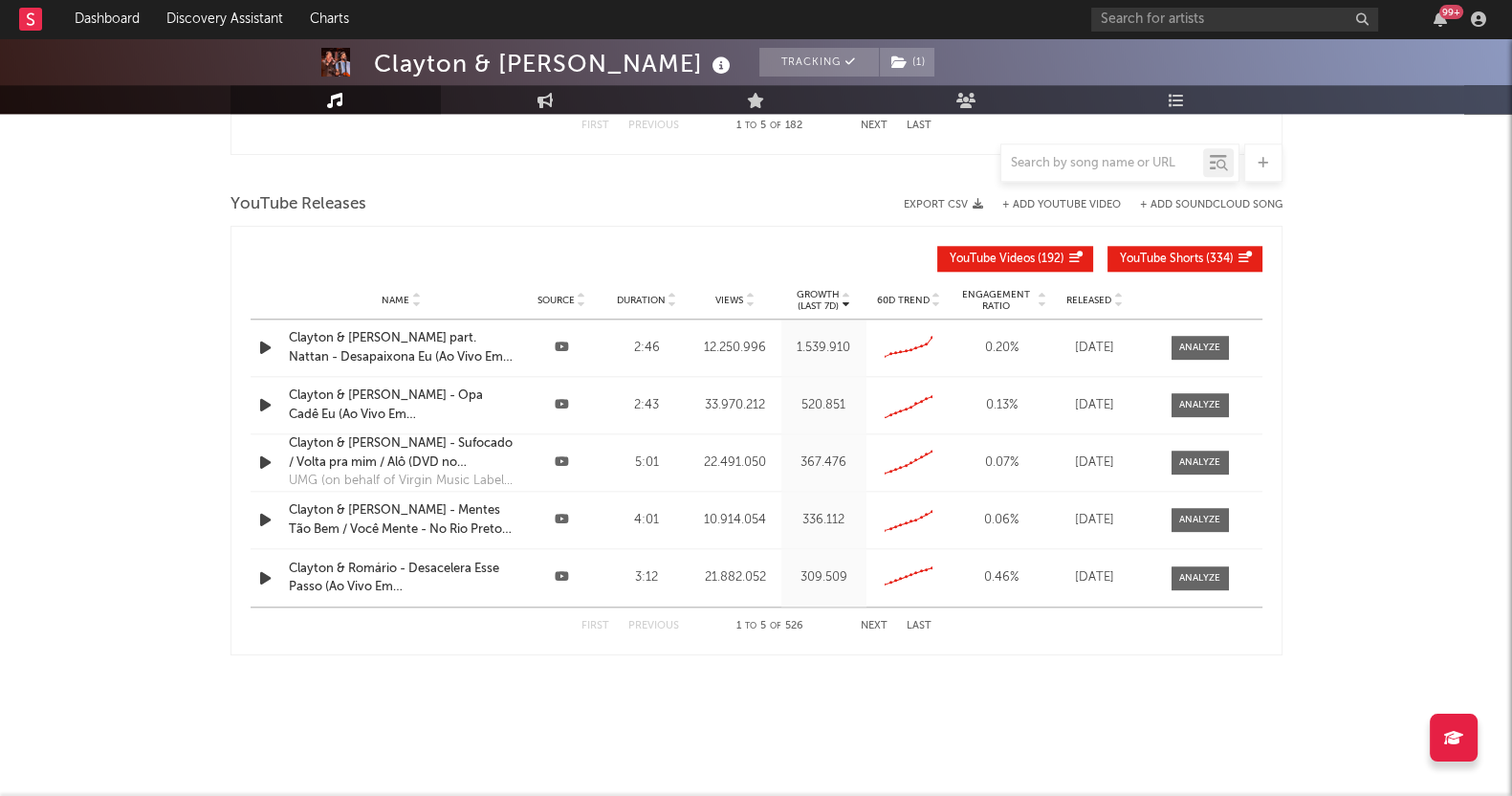
click at [988, 290] on span "Engagement Ratio" at bounding box center [996, 300] width 79 height 23
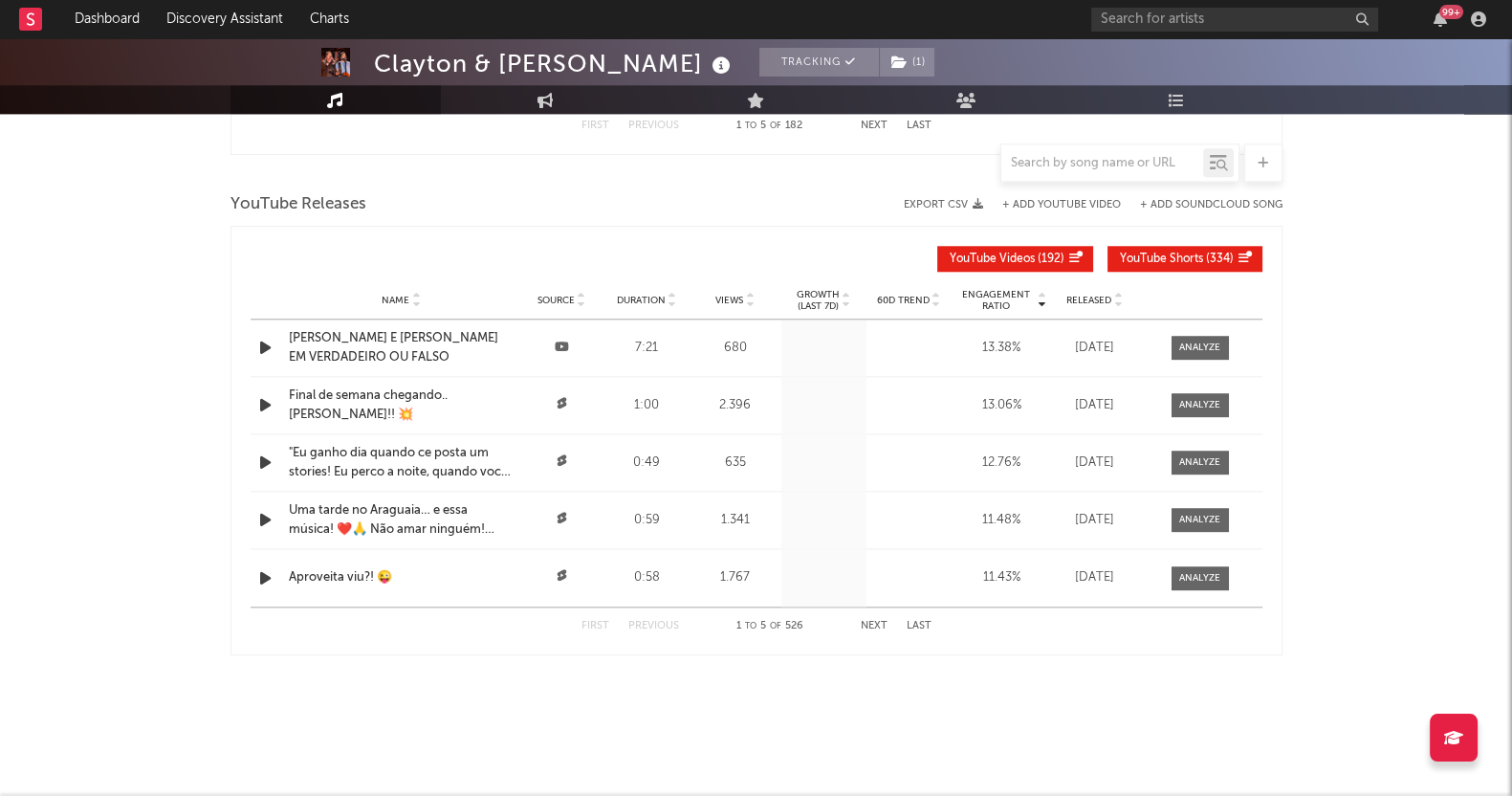
click at [988, 294] on span "Engagement Ratio" at bounding box center [996, 300] width 79 height 23
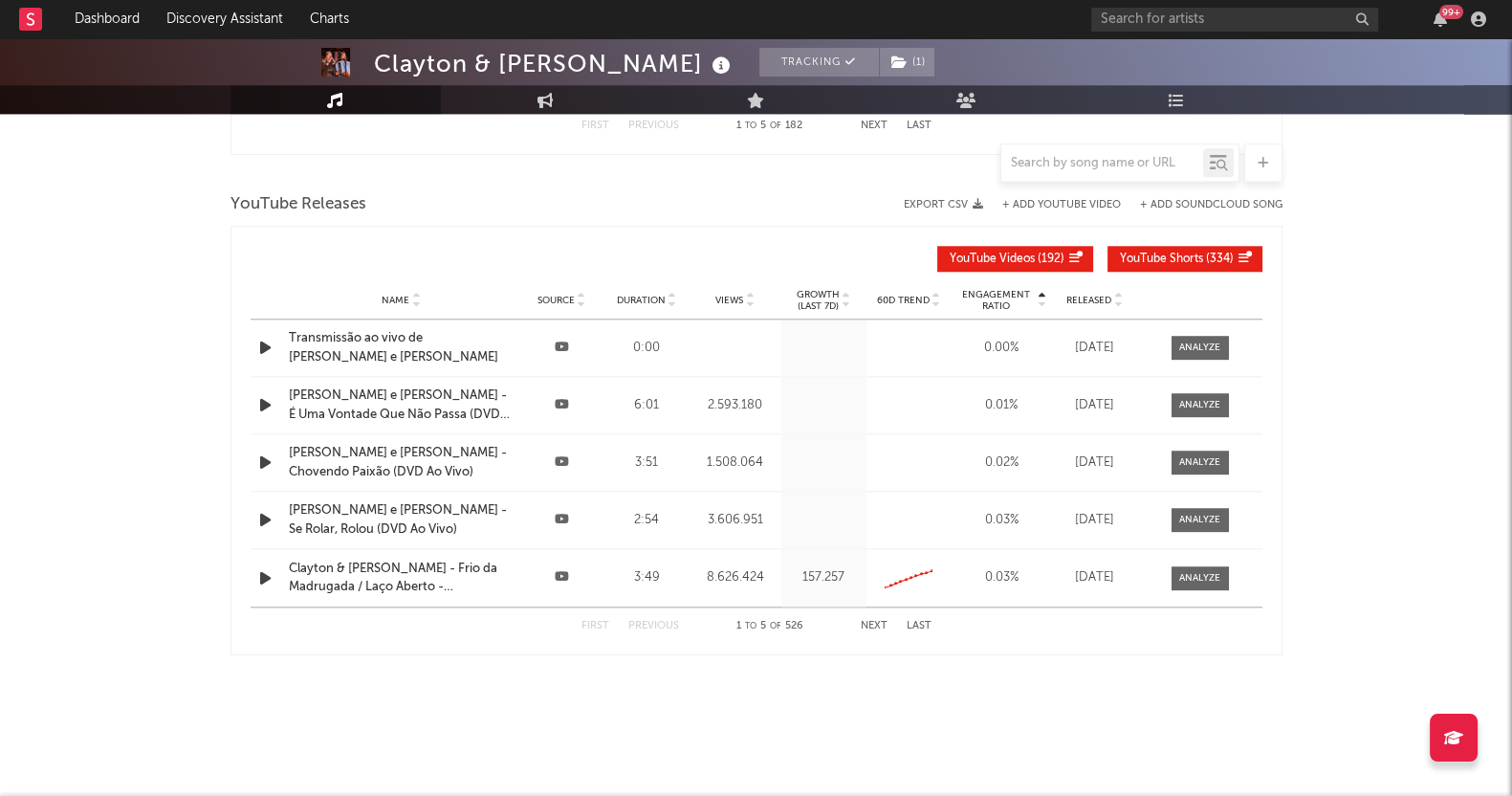
click at [988, 295] on span "Engagement Ratio" at bounding box center [996, 300] width 79 height 23
